Goal: Task Accomplishment & Management: Manage account settings

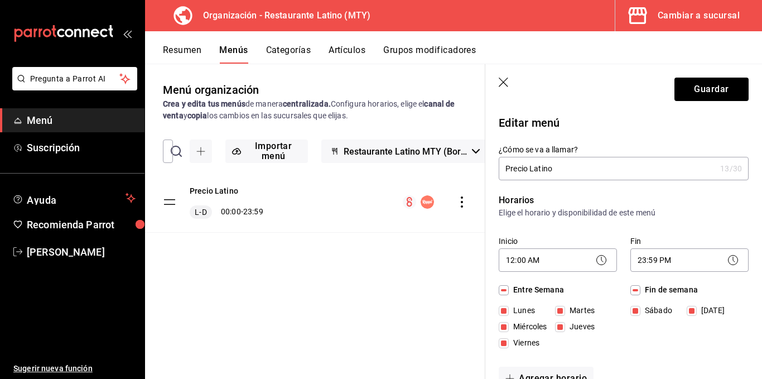
scroll to position [613, 0]
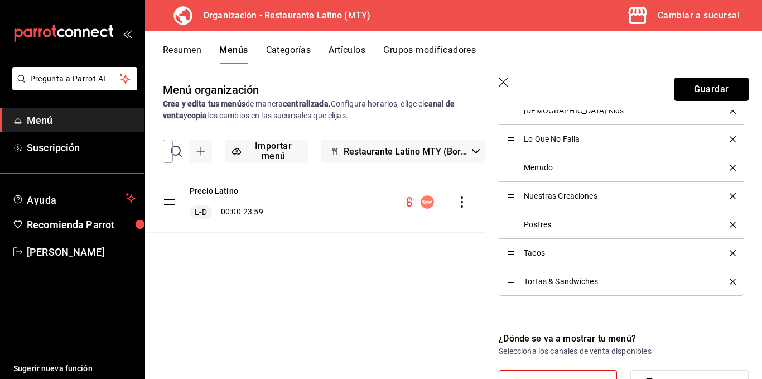
click at [426, 200] on circle "menu-maker-table" at bounding box center [426, 201] width 13 height 13
click at [411, 199] on icon "menu-maker-table" at bounding box center [410, 201] width 6 height 9
click at [362, 199] on div "Precio Latino L-D 00:00 - 23:59" at bounding box center [315, 202] width 340 height 60
click at [333, 199] on div "Precio Latino L-D 00:00 - 23:59" at bounding box center [315, 202] width 340 height 60
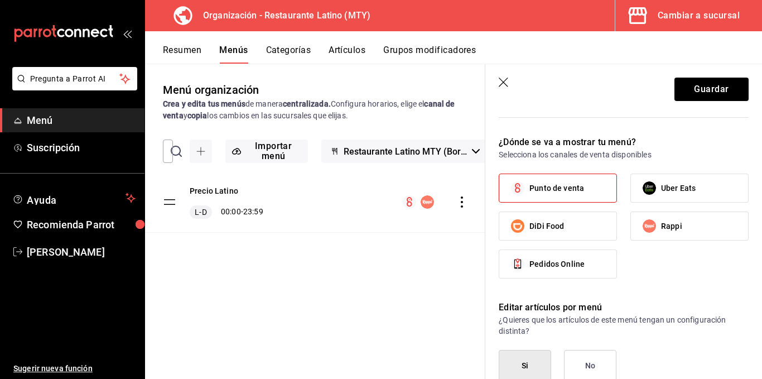
scroll to position [781, 0]
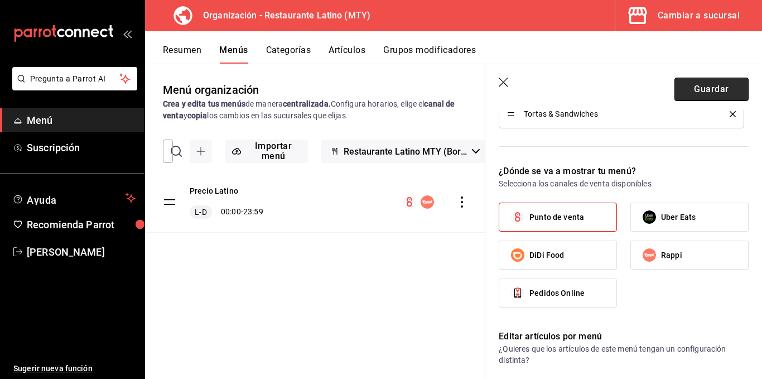
click at [697, 94] on button "Guardar" at bounding box center [711, 89] width 74 height 23
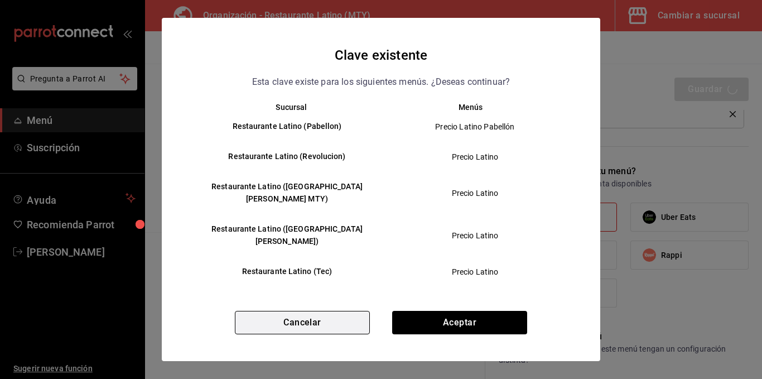
click at [333, 320] on button "Cancelar" at bounding box center [302, 322] width 135 height 23
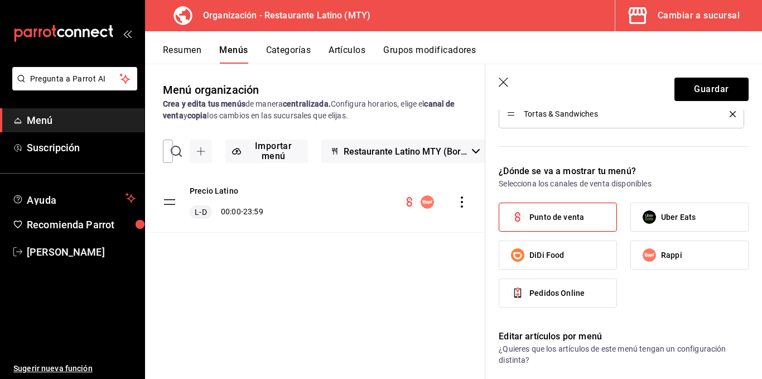
click at [505, 79] on icon "button" at bounding box center [504, 83] width 11 height 11
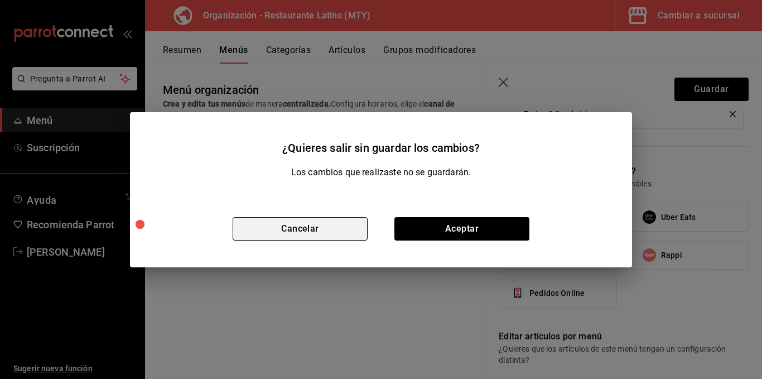
click at [315, 231] on button "Cancelar" at bounding box center [300, 228] width 135 height 23
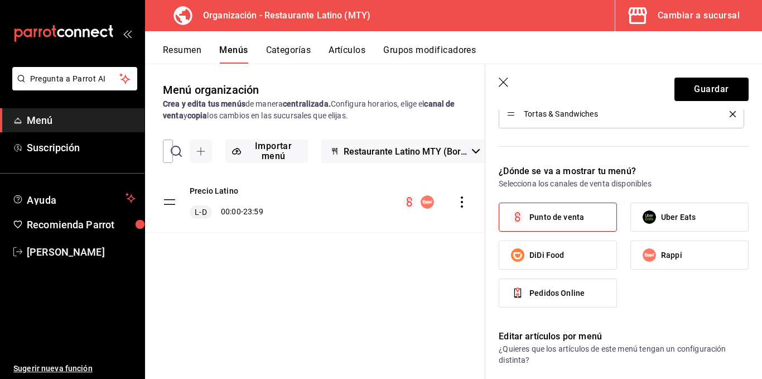
click at [191, 47] on button "Resumen" at bounding box center [182, 54] width 38 height 19
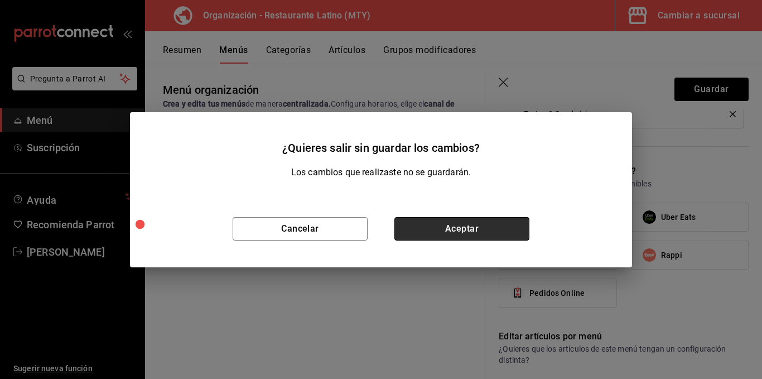
click at [469, 228] on button "Aceptar" at bounding box center [461, 228] width 135 height 23
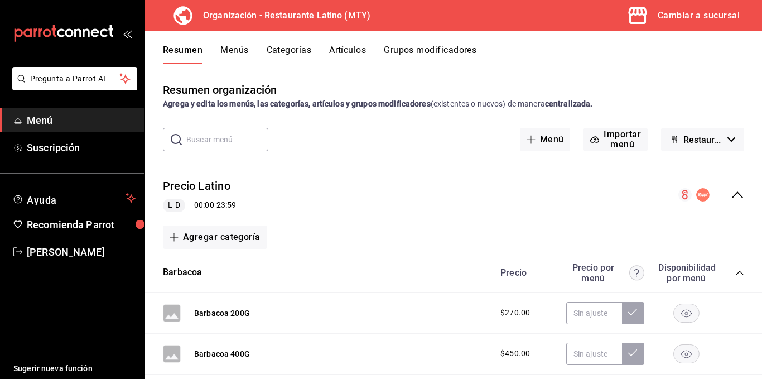
click at [401, 50] on button "Grupos modificadores" at bounding box center [430, 54] width 93 height 19
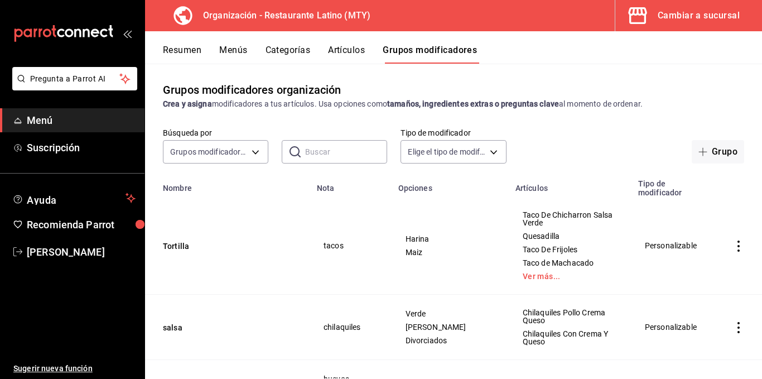
click at [347, 50] on button "Artículos" at bounding box center [346, 54] width 37 height 19
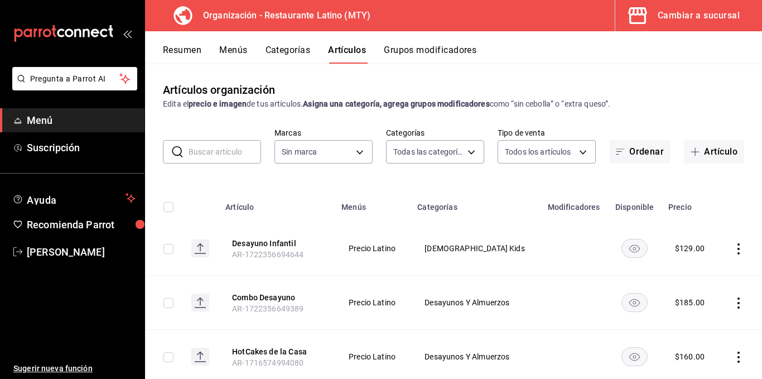
type input "2bfc769d-1de5-4841-b34f-ea02a4a5414b,26a0bc83-15e2-40e4-b50a-f63a7e5e2135,feb7b…"
type input "9ea7431a-7243-4a5e-915c-0271b2f26ef4"
click at [291, 51] on button "Categorías" at bounding box center [287, 54] width 45 height 19
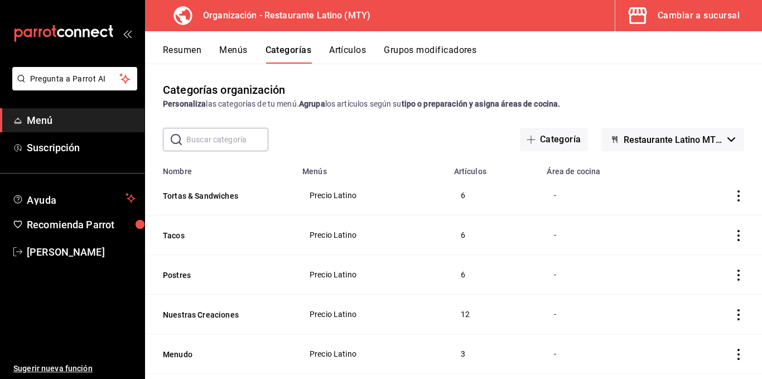
click at [231, 52] on button "Menús" at bounding box center [233, 54] width 28 height 19
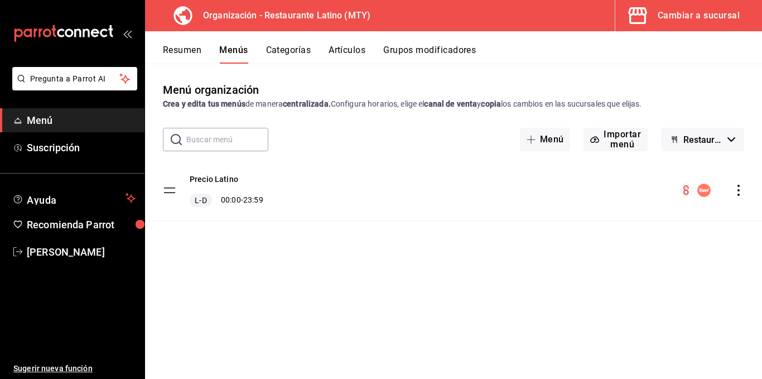
click at [231, 258] on div "Menú organización Crea y edita tus menús de manera centralizada. Configura hora…" at bounding box center [453, 229] width 617 height 297
click at [732, 137] on icon "button" at bounding box center [731, 139] width 8 height 4
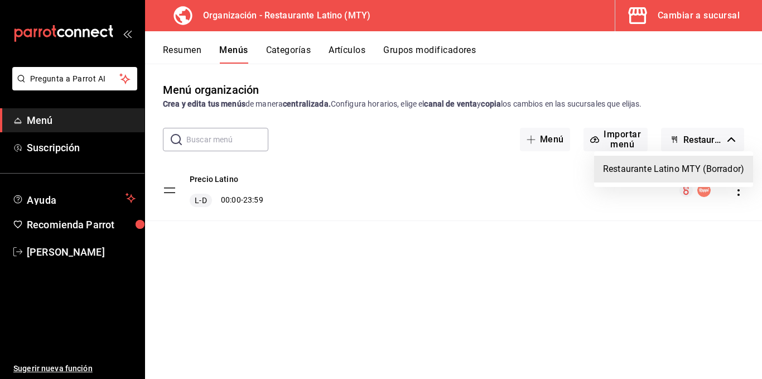
click at [426, 163] on div at bounding box center [381, 189] width 762 height 379
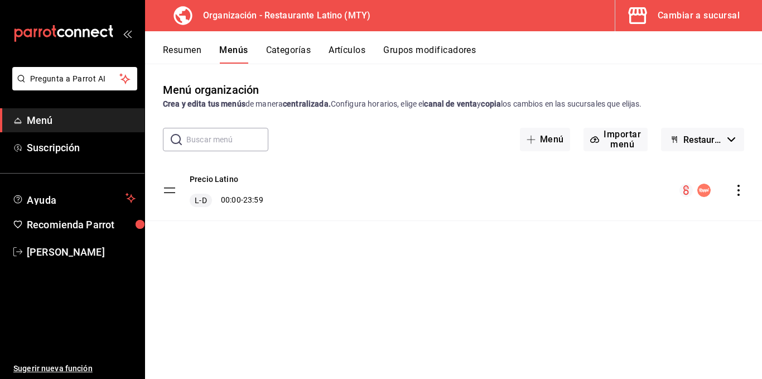
click at [730, 14] on div "Cambiar a sucursal" at bounding box center [698, 16] width 82 height 16
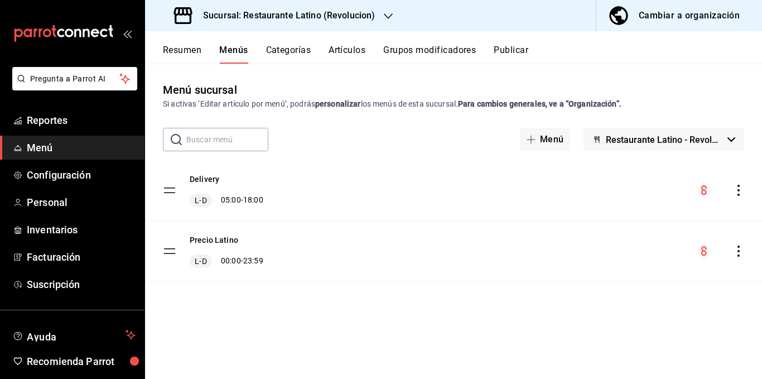
click at [704, 191] on circle "menu-maker-table" at bounding box center [703, 189] width 13 height 13
click at [739, 189] on icon "actions" at bounding box center [738, 190] width 11 height 11
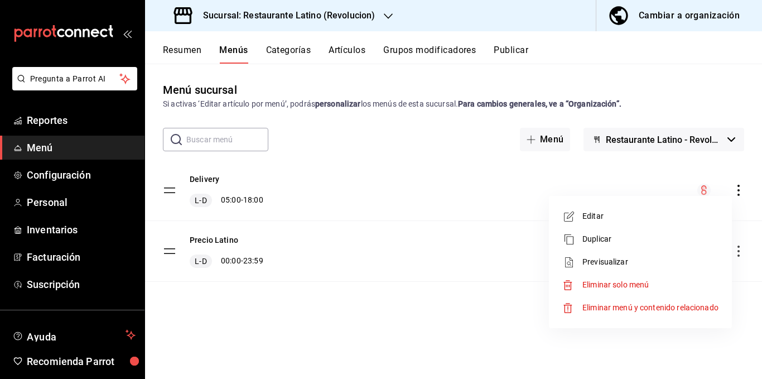
click at [611, 210] on span "Editar" at bounding box center [650, 216] width 136 height 12
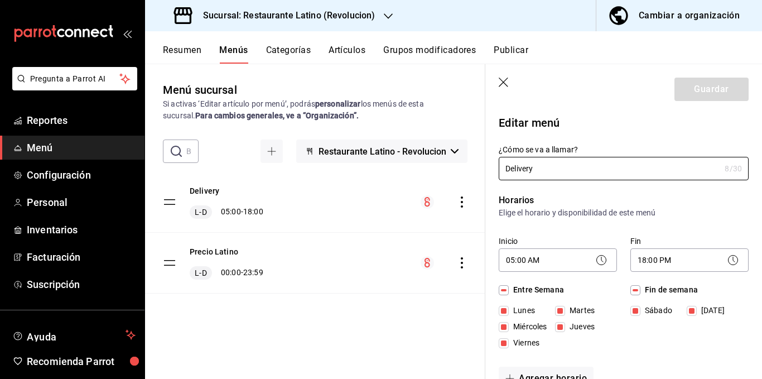
click at [505, 88] on icon "button" at bounding box center [504, 83] width 11 height 11
checkbox input "false"
type input "1755973442485"
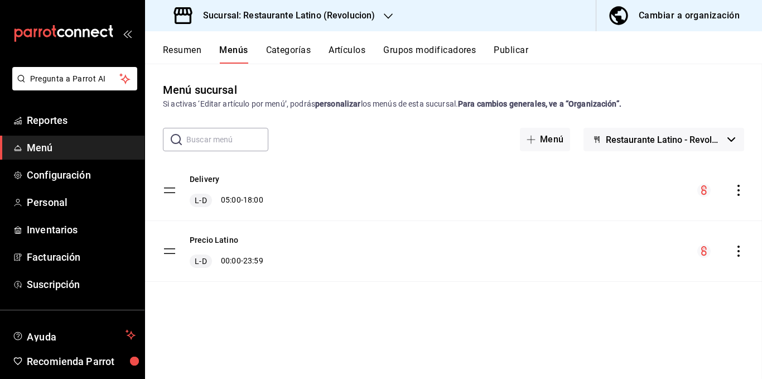
checkbox input "false"
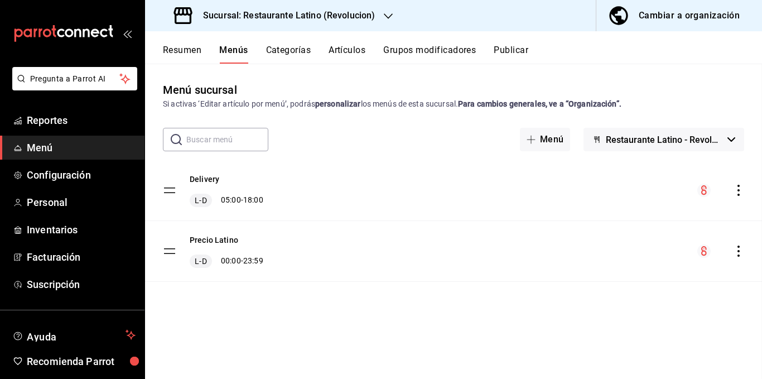
checkbox input "false"
click at [740, 250] on icon "actions" at bounding box center [738, 250] width 11 height 11
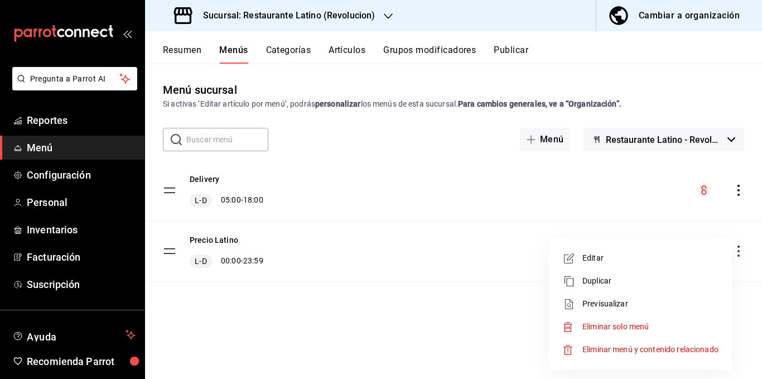
click at [593, 254] on span "Editar" at bounding box center [650, 258] width 136 height 12
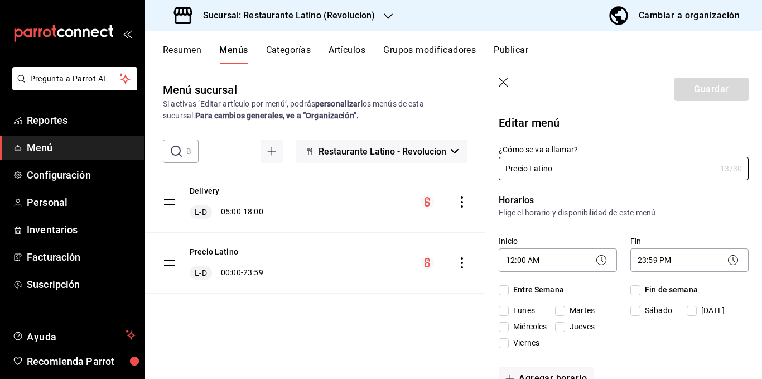
checkbox input "true"
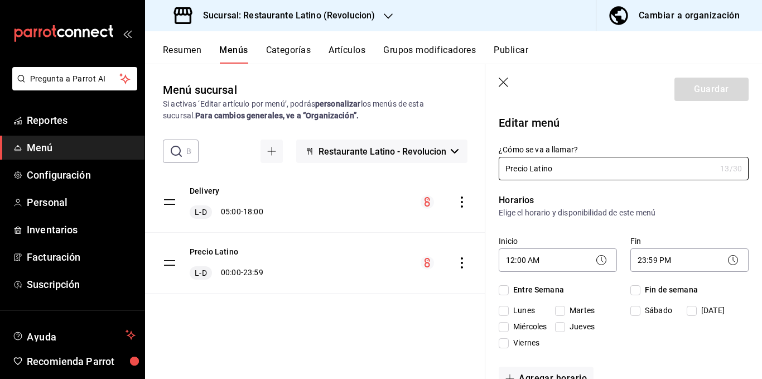
checkbox input "true"
click at [505, 81] on icon "button" at bounding box center [504, 83] width 11 height 11
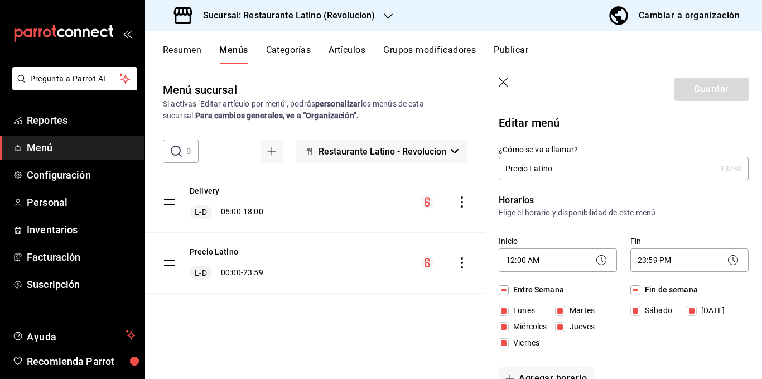
checkbox input "false"
type input "1755973456777"
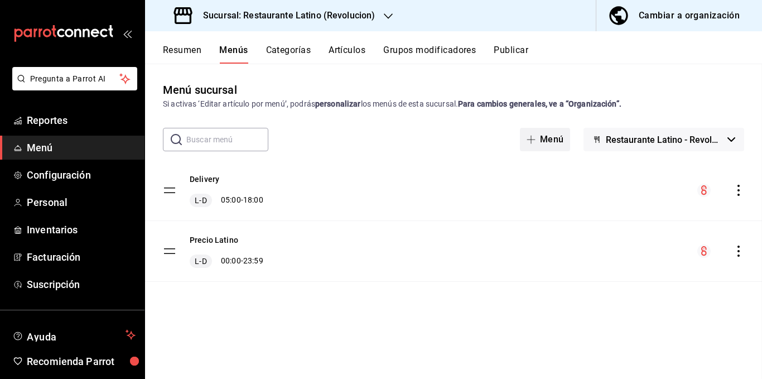
checkbox input "false"
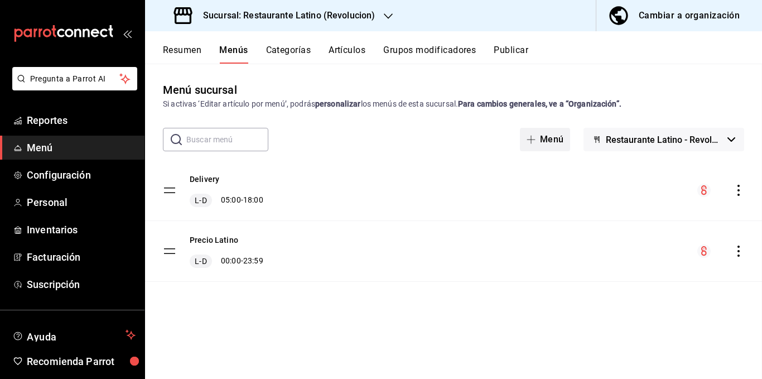
checkbox input "false"
click at [737, 191] on icon "actions" at bounding box center [738, 190] width 11 height 11
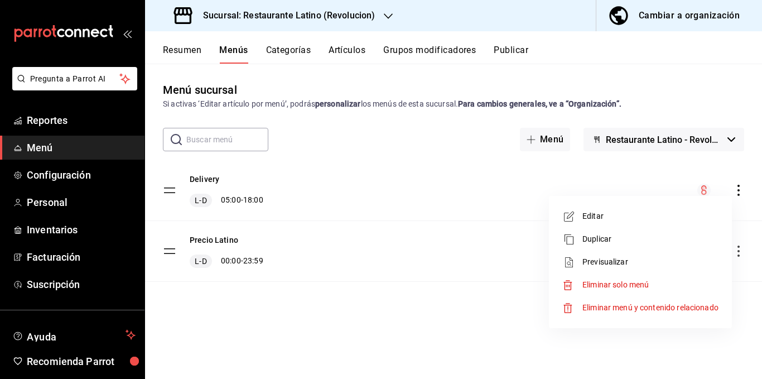
click at [603, 213] on span "Editar" at bounding box center [650, 216] width 136 height 12
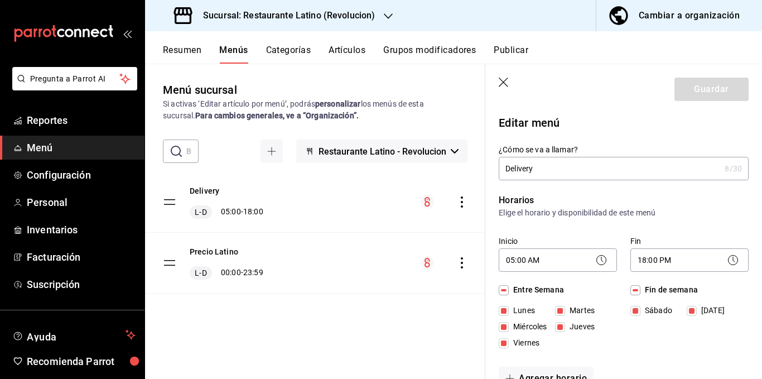
click at [503, 81] on icon "button" at bounding box center [503, 82] width 9 height 9
checkbox input "false"
type input "1755973478567"
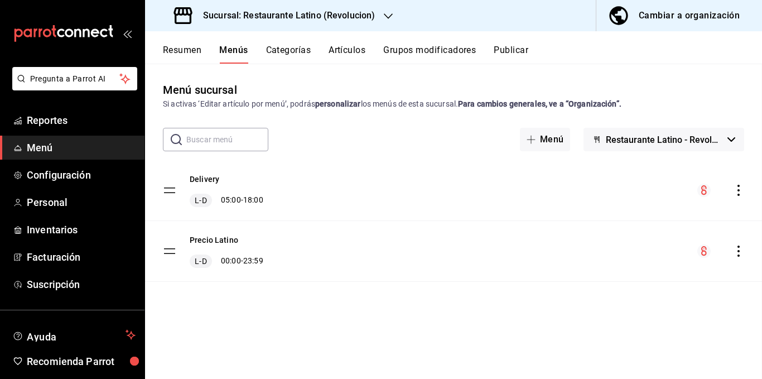
checkbox input "false"
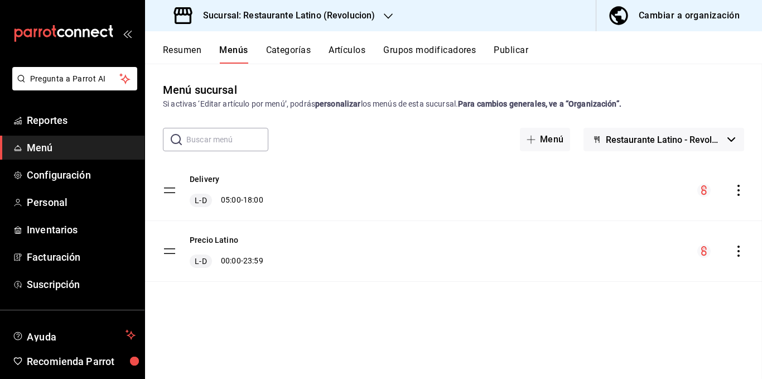
checkbox input "false"
click at [180, 47] on button "Resumen" at bounding box center [182, 54] width 38 height 19
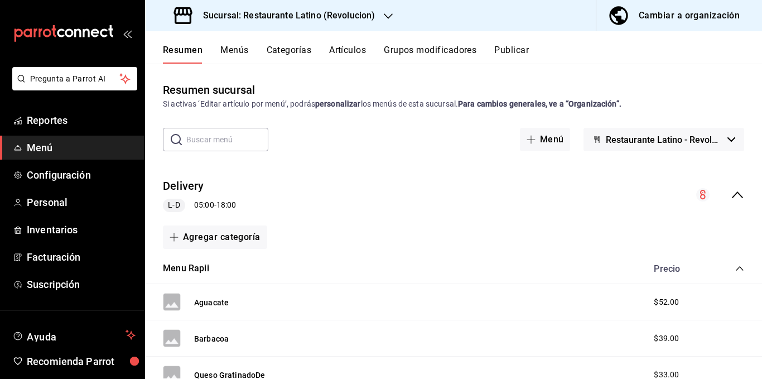
click at [385, 105] on div "Si activas ‘Editar artículo por menú’, podrás personalizar los menús de esta su…" at bounding box center [453, 104] width 581 height 12
click at [449, 104] on div "Si activas ‘Editar artículo por menú’, podrás personalizar los menús de esta su…" at bounding box center [453, 104] width 581 height 12
click at [444, 104] on div "Si activas ‘Editar artículo por menú’, podrás personalizar los menús de esta su…" at bounding box center [453, 104] width 581 height 12
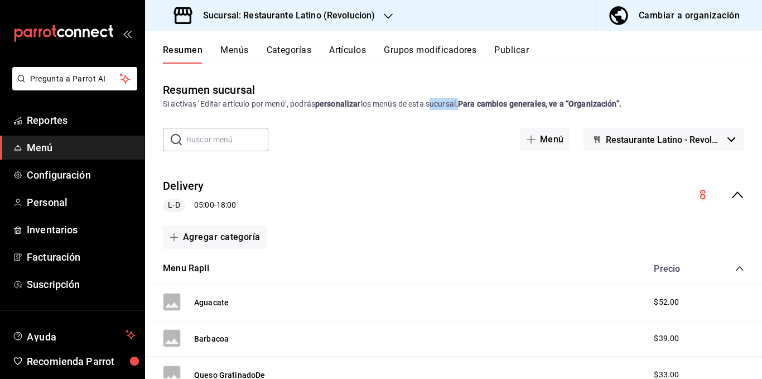
click at [444, 104] on div "Si activas ‘Editar artículo por menú’, podrás personalizar los menús de esta su…" at bounding box center [453, 104] width 581 height 12
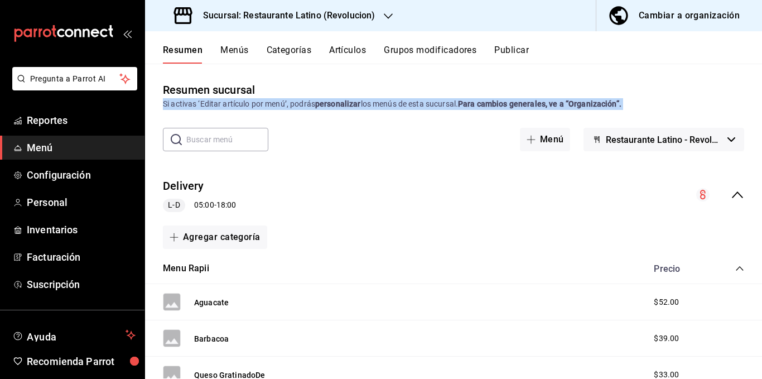
click at [444, 104] on div "Si activas ‘Editar artículo por menú’, podrás personalizar los menús de esta su…" at bounding box center [453, 104] width 581 height 12
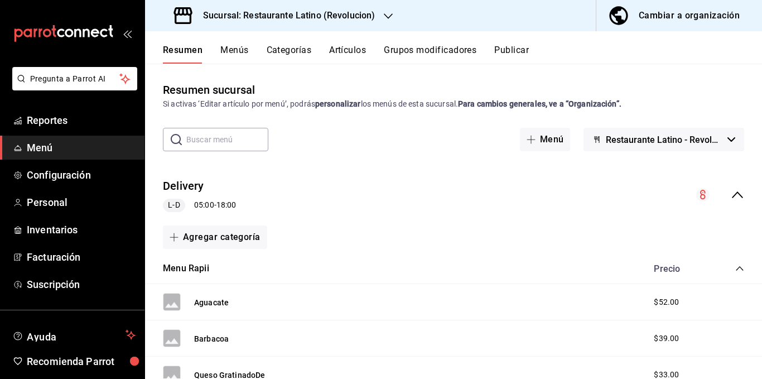
click at [735, 269] on icon "collapse-category-row" at bounding box center [739, 268] width 9 height 9
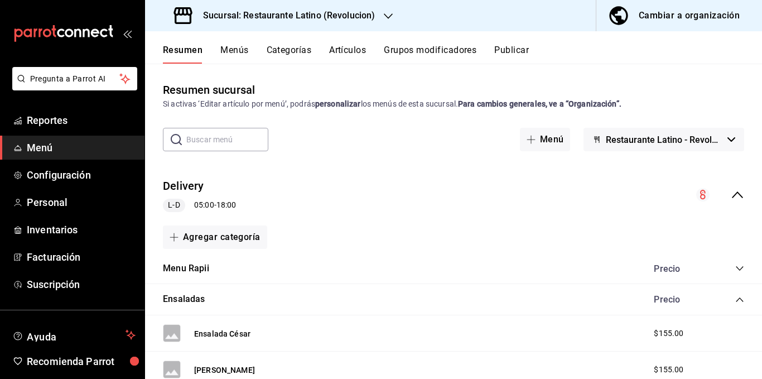
click at [697, 195] on circle "collapse-menu-row" at bounding box center [702, 194] width 13 height 13
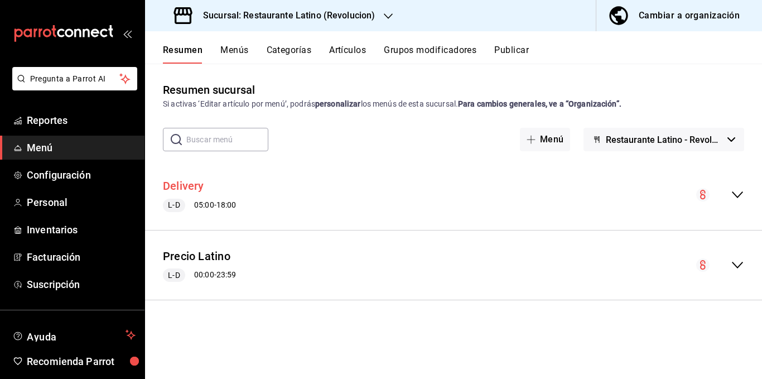
click at [185, 182] on button "Delivery" at bounding box center [183, 186] width 41 height 16
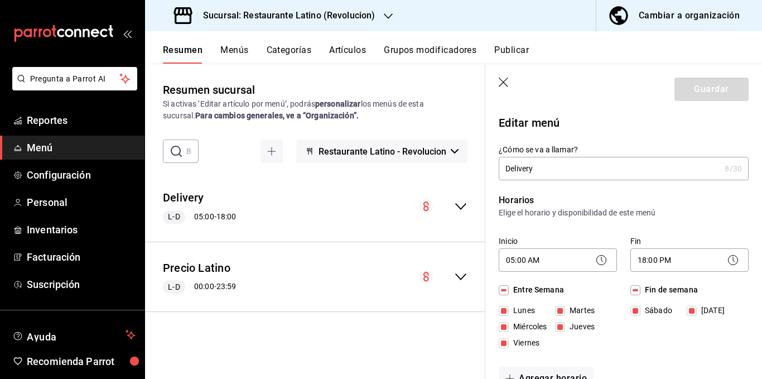
click at [506, 84] on icon "button" at bounding box center [504, 83] width 11 height 11
checkbox input "false"
type input "1755976354351"
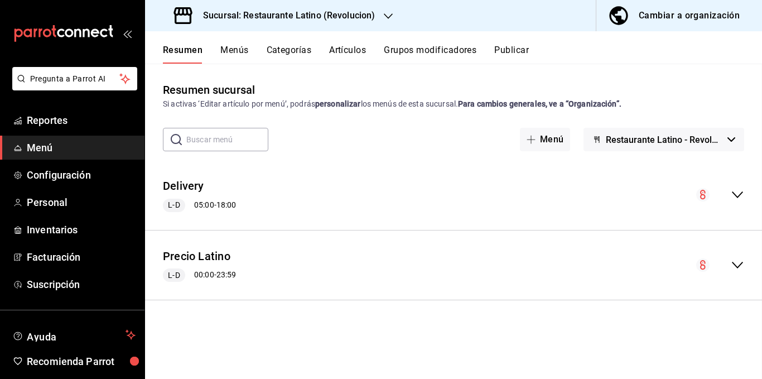
checkbox input "false"
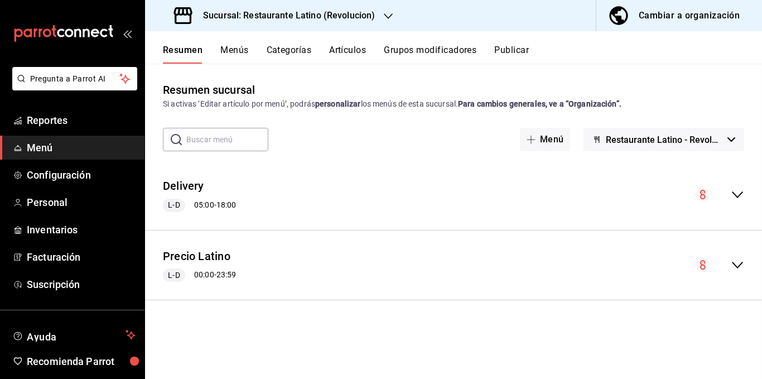
checkbox input "false"
click at [736, 193] on icon "collapse-menu-row" at bounding box center [737, 194] width 13 height 13
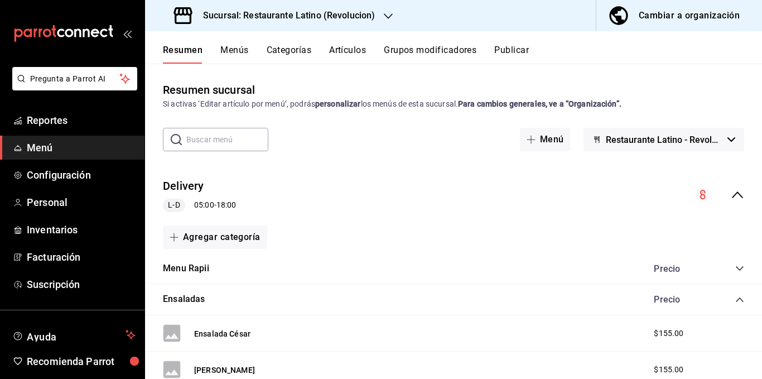
click at [734, 193] on icon "collapse-menu-row" at bounding box center [737, 194] width 13 height 13
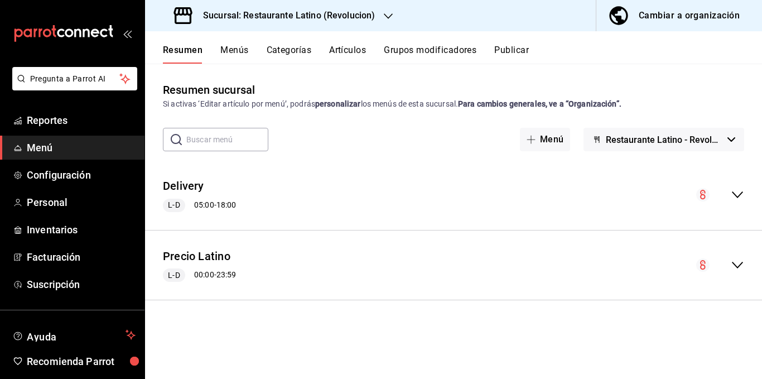
click at [700, 193] on icon "collapse-menu-row" at bounding box center [703, 194] width 6 height 9
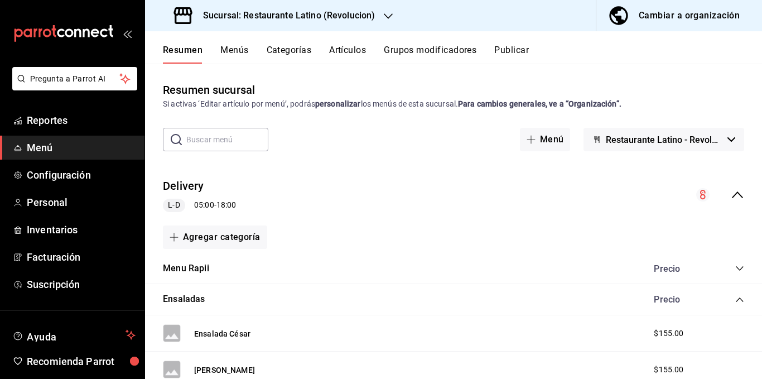
click at [700, 193] on circle "collapse-menu-row" at bounding box center [702, 194] width 13 height 13
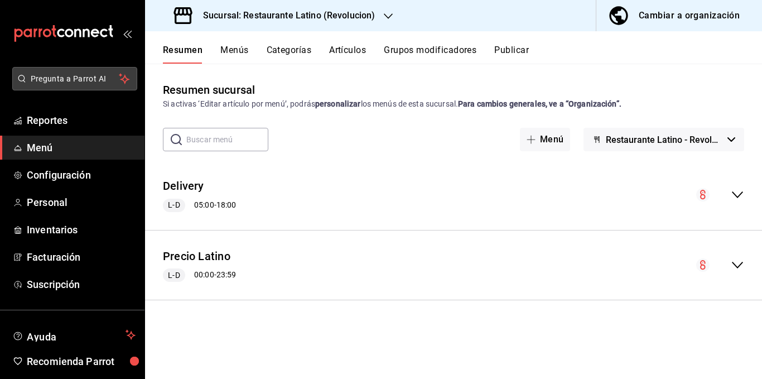
click at [75, 78] on span "Pregunta a Parrot AI" at bounding box center [75, 79] width 89 height 12
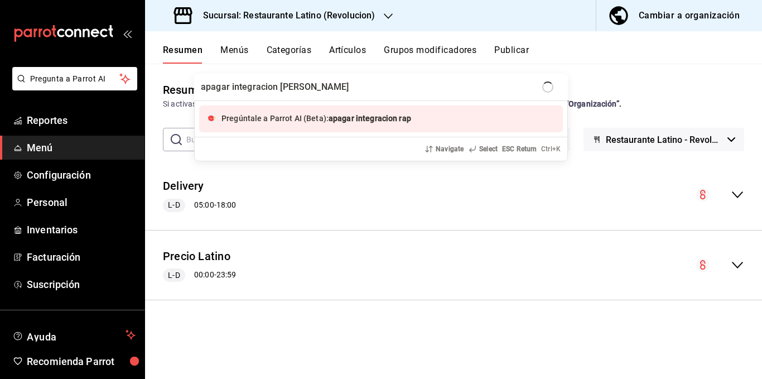
type input "apagar integracion rappi"
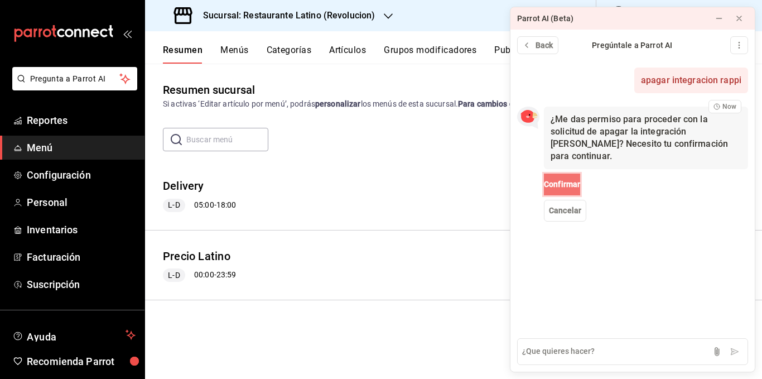
click at [573, 178] on span "Confirmar" at bounding box center [562, 184] width 36 height 12
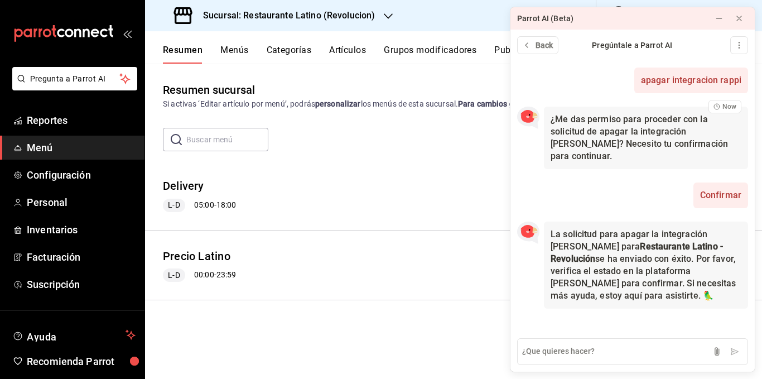
click at [313, 147] on div "​ ​ Menú Restaurante Latino - Revolucion" at bounding box center [453, 139] width 617 height 23
click at [738, 15] on icon at bounding box center [738, 18] width 9 height 9
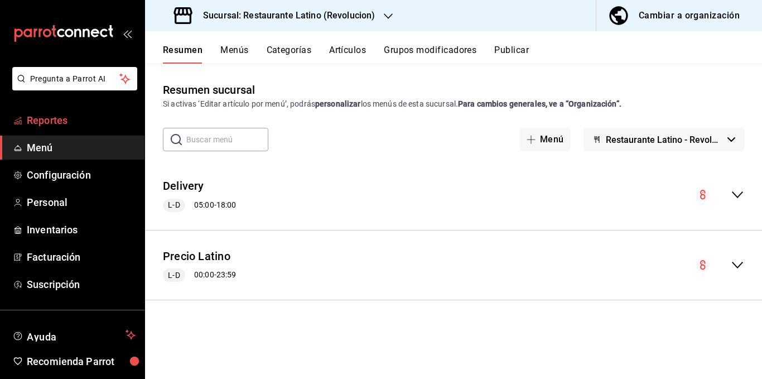
click at [91, 119] on span "Reportes" at bounding box center [81, 120] width 109 height 15
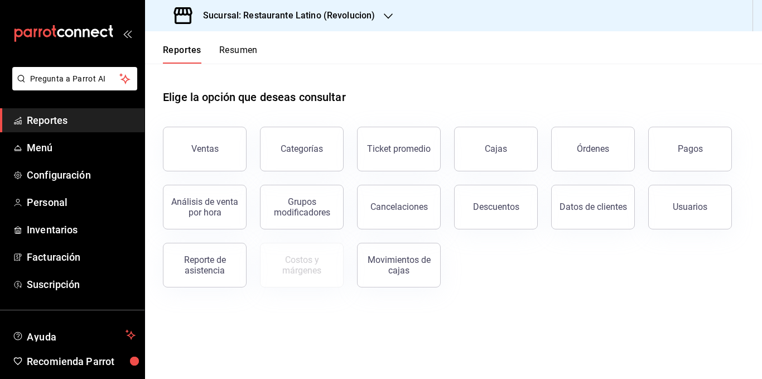
click at [311, 75] on div "Elige la opción que deseas consultar" at bounding box center [453, 89] width 581 height 50
click at [335, 10] on h3 "Sucursal: Restaurante Latino (Revolucion)" at bounding box center [284, 15] width 181 height 13
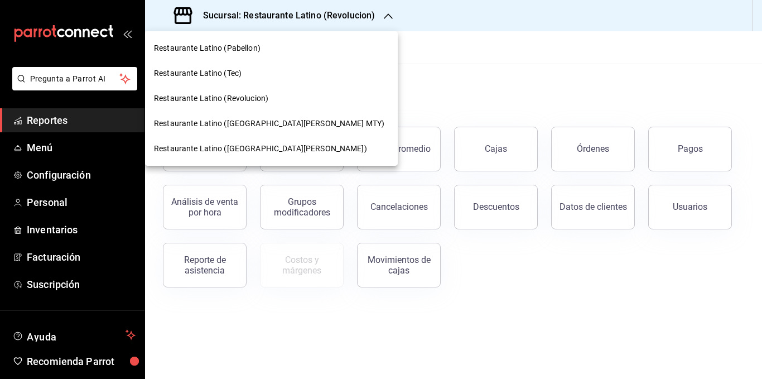
click at [268, 127] on span "Restaurante Latino ([GEOGRAPHIC_DATA][PERSON_NAME] MTY)" at bounding box center [269, 124] width 230 height 12
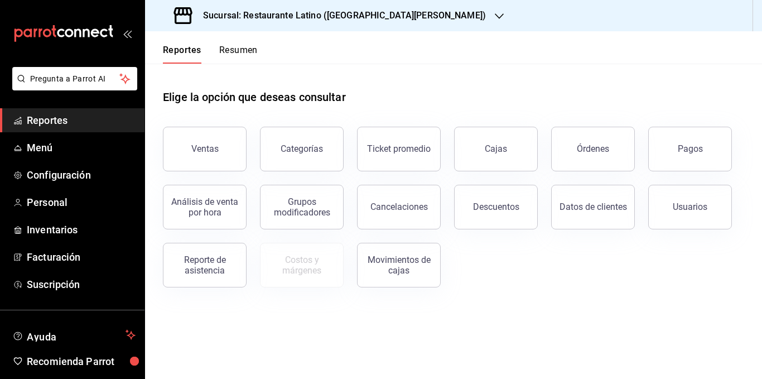
click at [354, 25] on div "Sucursal: Restaurante Latino ([GEOGRAPHIC_DATA][PERSON_NAME])" at bounding box center [331, 15] width 354 height 31
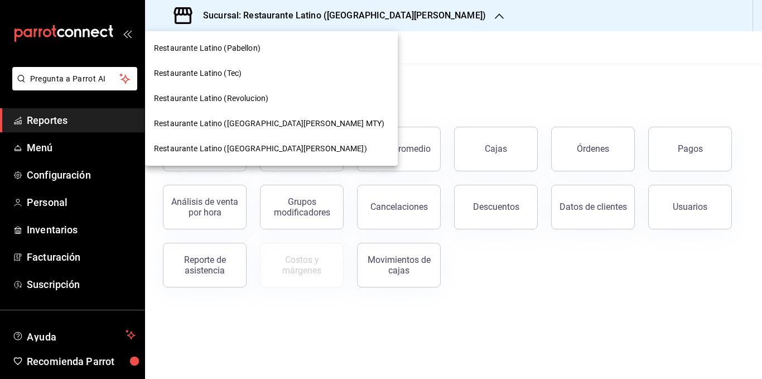
click at [230, 101] on span "Restaurante Latino (Revolucion)" at bounding box center [211, 99] width 114 height 12
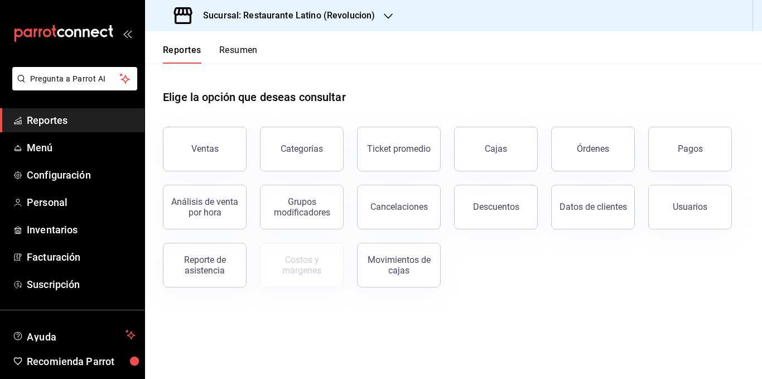
click at [247, 75] on div "Elige la opción que deseas consultar" at bounding box center [453, 89] width 581 height 50
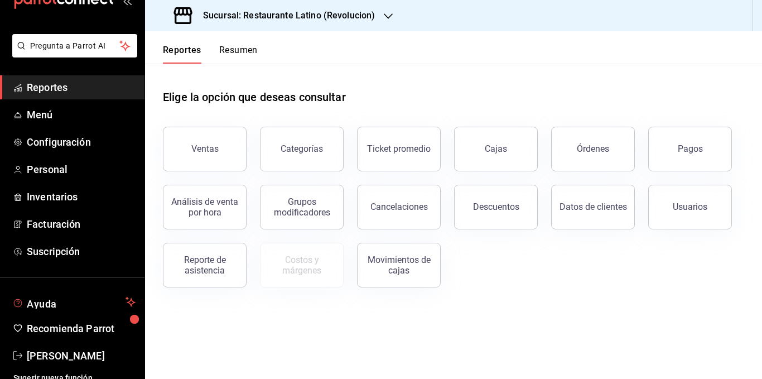
scroll to position [42, 0]
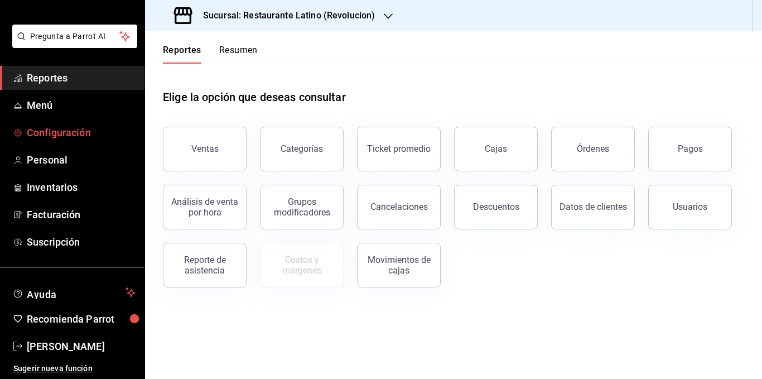
click at [66, 130] on span "Configuración" at bounding box center [81, 132] width 109 height 15
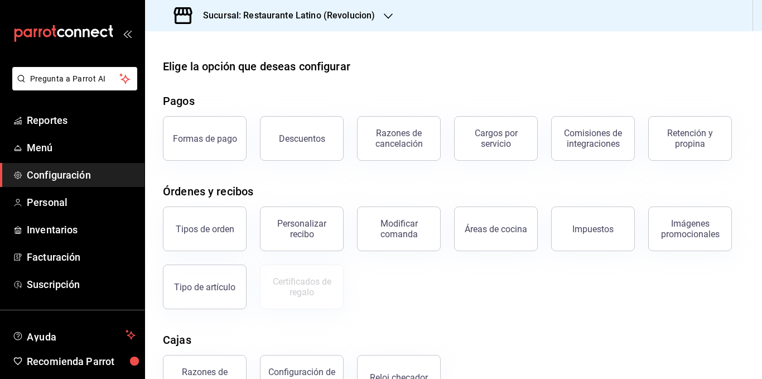
click at [516, 175] on div "Elige la opción que deseas configurar Pagos Formas de pago Descuentos Razones d…" at bounding box center [453, 274] width 617 height 432
click at [255, 94] on div "Pagos" at bounding box center [453, 101] width 581 height 17
click at [273, 66] on div "Elige la opción que deseas configurar" at bounding box center [256, 66] width 187 height 17
click at [273, 65] on div "Elige la opción que deseas configurar" at bounding box center [256, 66] width 187 height 17
click at [272, 64] on div "Elige la opción que deseas configurar" at bounding box center [256, 66] width 187 height 17
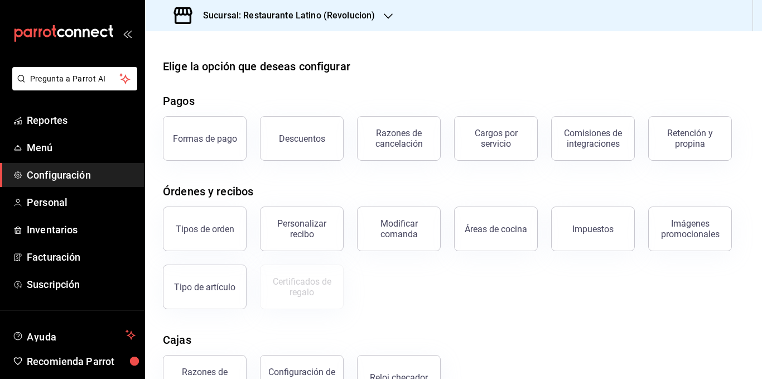
click at [215, 64] on div "Elige la opción que deseas configurar" at bounding box center [256, 66] width 187 height 17
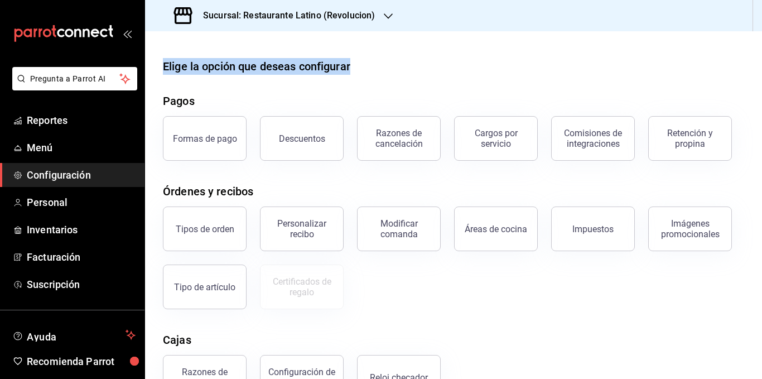
click at [215, 64] on div "Elige la opción que deseas configurar" at bounding box center [256, 66] width 187 height 17
